Goal: Navigation & Orientation: Understand site structure

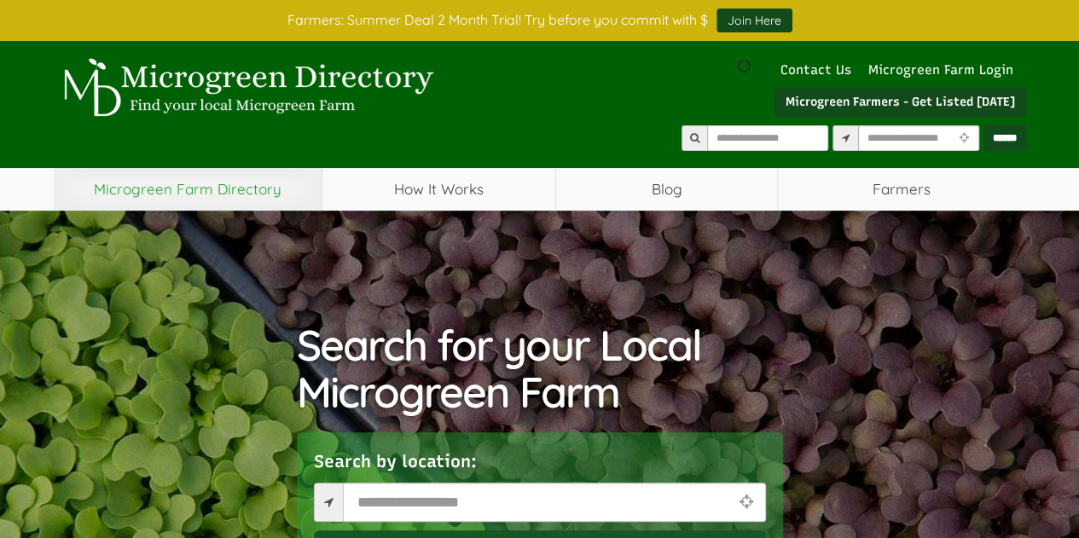
click at [270, 177] on link "Microgreen Farm Directory" at bounding box center [188, 189] width 269 height 43
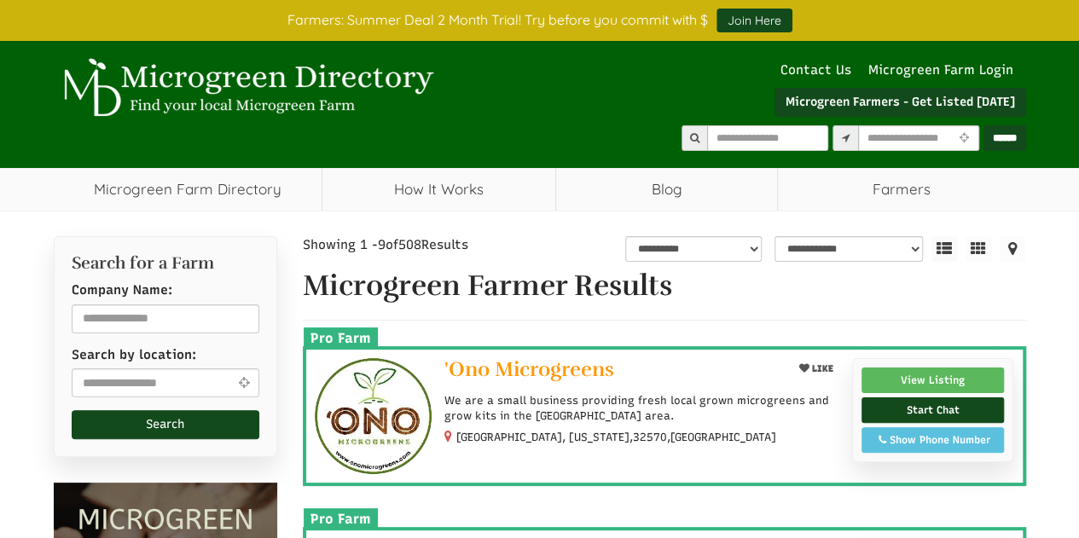
select select "Language Translate Widget"
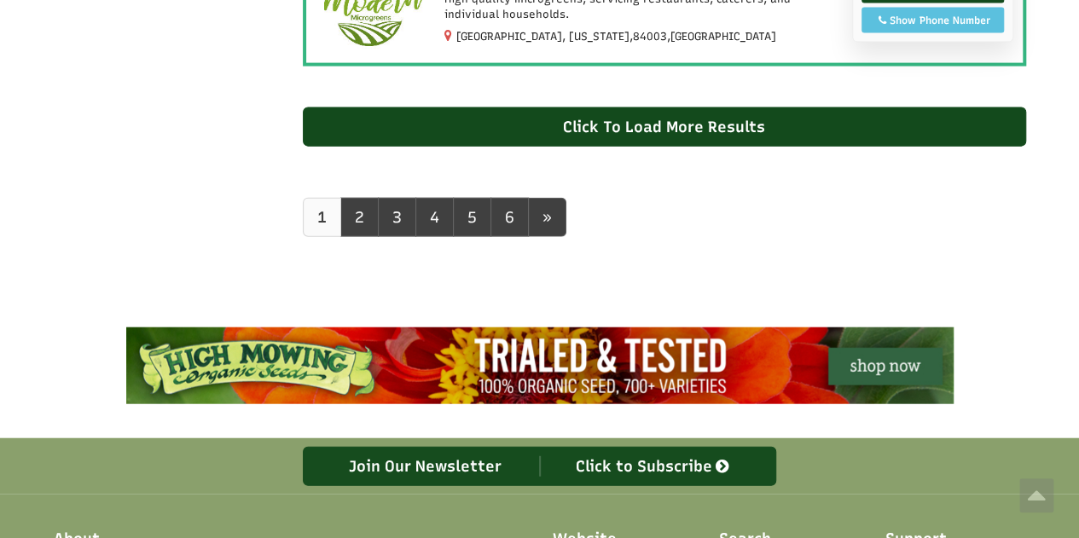
scroll to position [1825, 0]
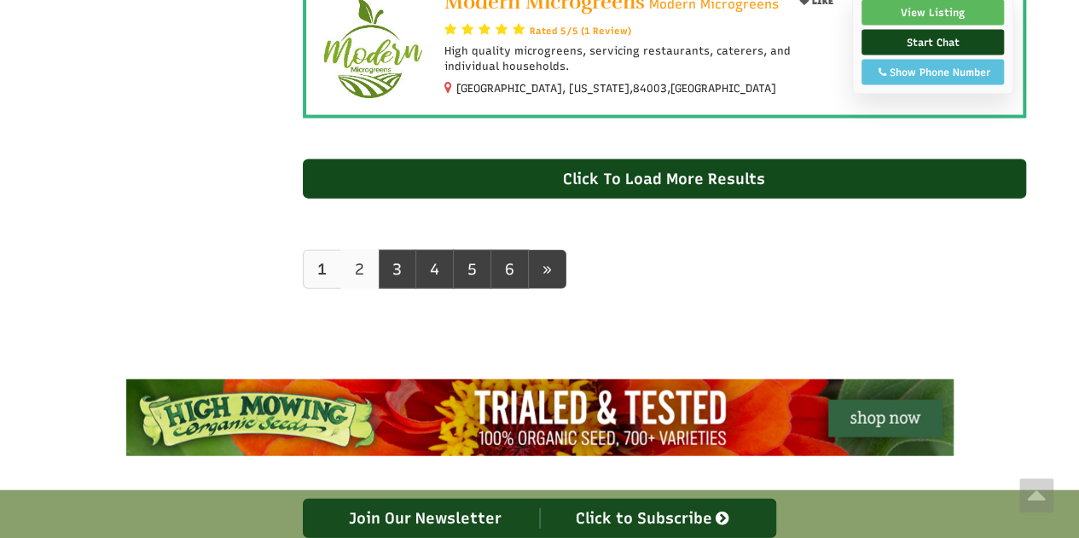
click at [343, 270] on link "2" at bounding box center [359, 269] width 38 height 39
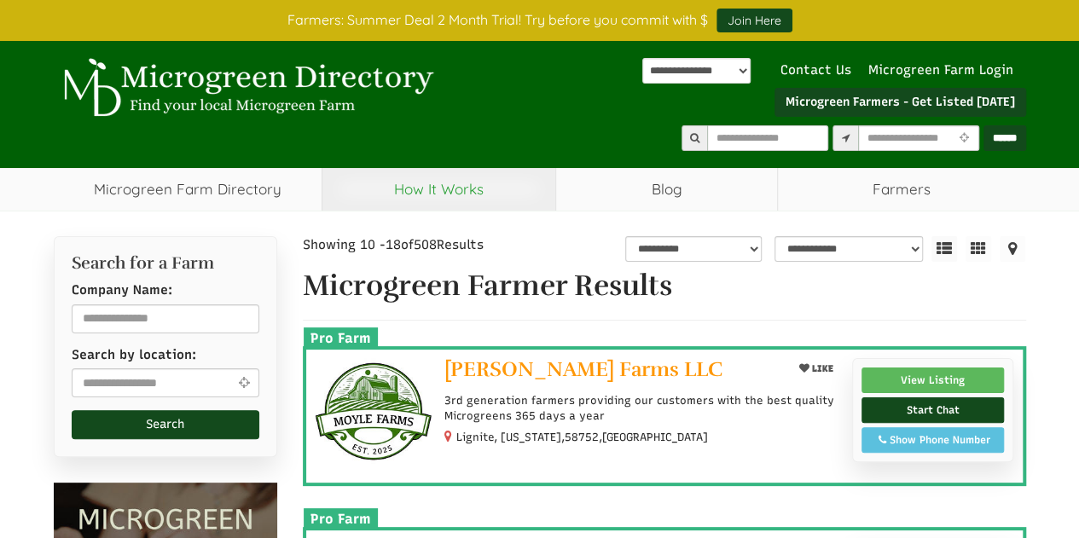
click at [405, 188] on link "How It Works" at bounding box center [438, 189] width 233 height 43
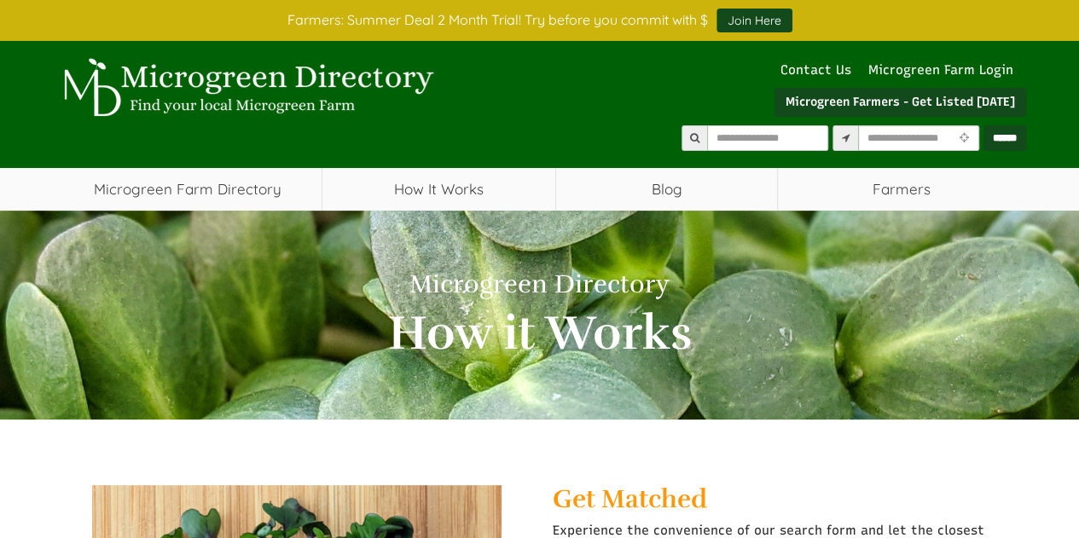
select select "Language Translate Widget"
